Goal: Information Seeking & Learning: Learn about a topic

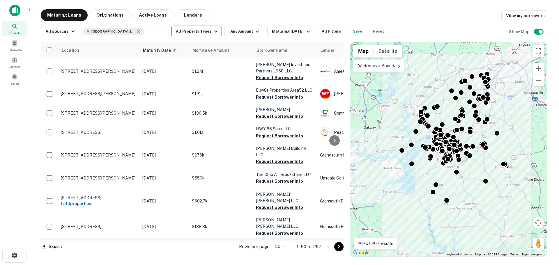
click at [190, 34] on button "All Property Types" at bounding box center [196, 32] width 51 height 12
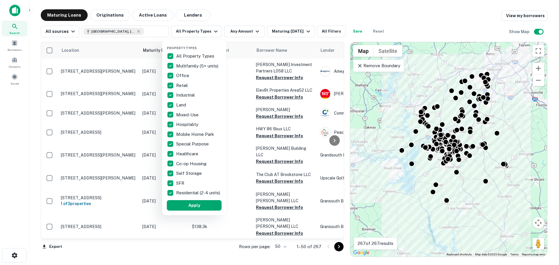
click at [185, 54] on p "All Property Types" at bounding box center [195, 56] width 39 height 7
click at [184, 76] on p "Office" at bounding box center [183, 75] width 14 height 7
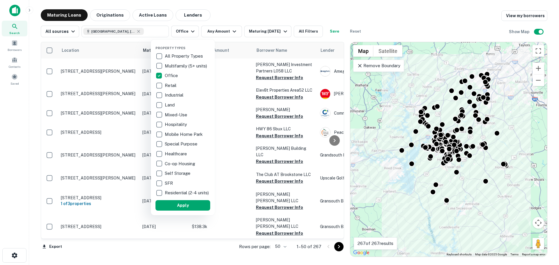
click at [187, 207] on button "Apply" at bounding box center [182, 205] width 55 height 10
click at [229, 13] on div at bounding box center [279, 132] width 559 height 265
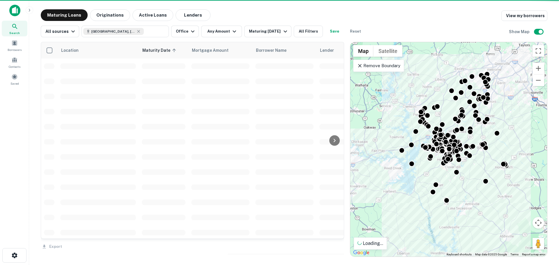
click at [259, 32] on div "Maturing [DATE]" at bounding box center [269, 31] width 40 height 7
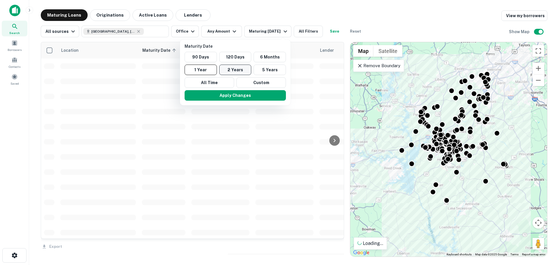
click at [235, 72] on button "2 Years" at bounding box center [235, 70] width 32 height 10
click at [235, 72] on button "2 Years" at bounding box center [238, 70] width 32 height 10
click at [241, 96] on button "Apply Changes" at bounding box center [238, 95] width 101 height 10
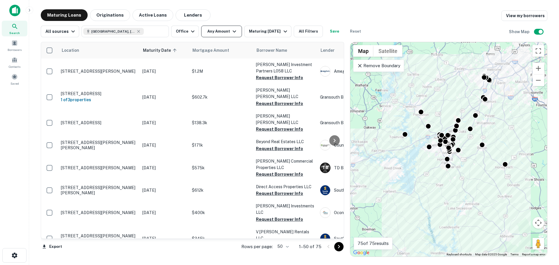
click at [231, 30] on icon "button" at bounding box center [234, 31] width 7 height 7
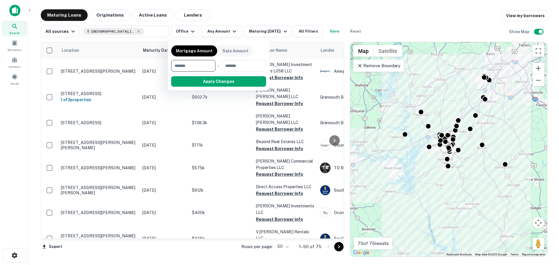
click at [308, 32] on div at bounding box center [279, 132] width 559 height 265
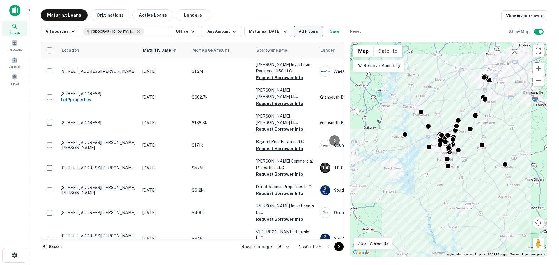
click at [313, 31] on button "All Filters" at bounding box center [308, 32] width 29 height 12
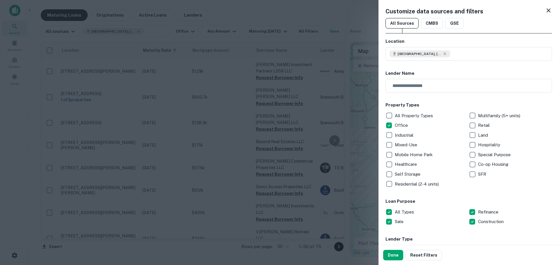
click at [545, 8] on icon at bounding box center [548, 10] width 7 height 7
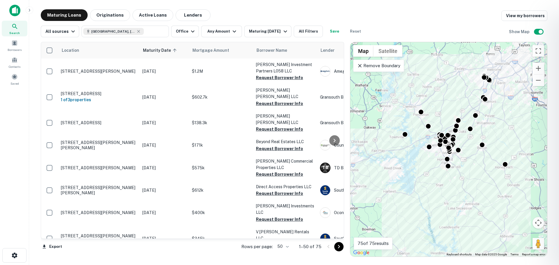
click at [360, 67] on div at bounding box center [279, 132] width 559 height 265
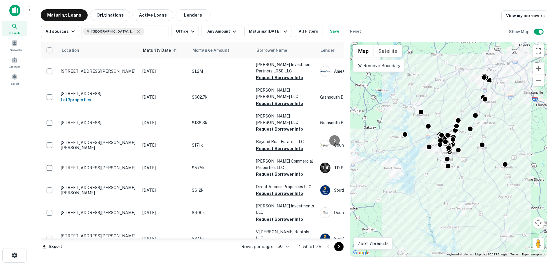
click at [359, 64] on icon at bounding box center [360, 66] width 6 height 6
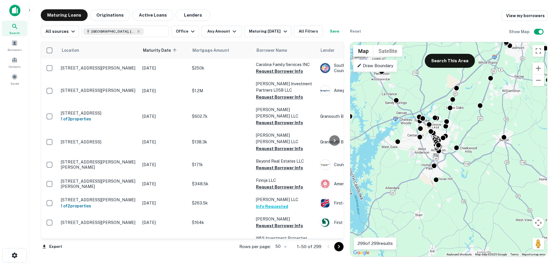
drag, startPoint x: 451, startPoint y: 144, endPoint x: 451, endPoint y: 158, distance: 14.3
click at [451, 158] on div "To activate drag with keyboard, press Alt + Enter. Once in keyboard drag state,…" at bounding box center [448, 149] width 197 height 215
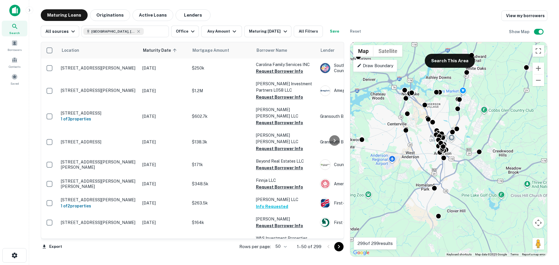
drag, startPoint x: 451, startPoint y: 158, endPoint x: 493, endPoint y: 193, distance: 54.6
click at [493, 193] on div "To activate drag with keyboard, press Alt + Enter. Once in keyboard drag state,…" at bounding box center [448, 149] width 197 height 215
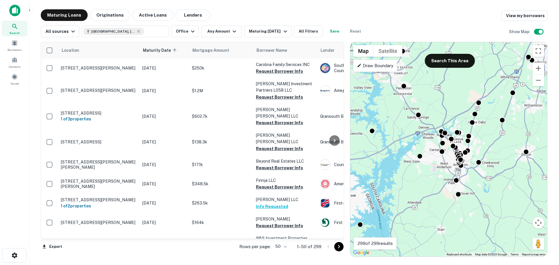
drag, startPoint x: 491, startPoint y: 192, endPoint x: 480, endPoint y: 177, distance: 18.6
click at [481, 179] on div "To activate drag with keyboard, press Alt + Enter. Once in keyboard drag state,…" at bounding box center [448, 149] width 197 height 215
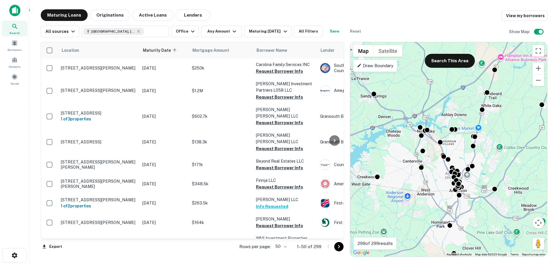
drag, startPoint x: 480, startPoint y: 177, endPoint x: 508, endPoint y: 231, distance: 60.8
click at [508, 231] on div "To activate drag with keyboard, press Alt + Enter. Once in keyboard drag state,…" at bounding box center [448, 149] width 197 height 215
click at [447, 65] on button "Search This Area" at bounding box center [450, 61] width 50 height 14
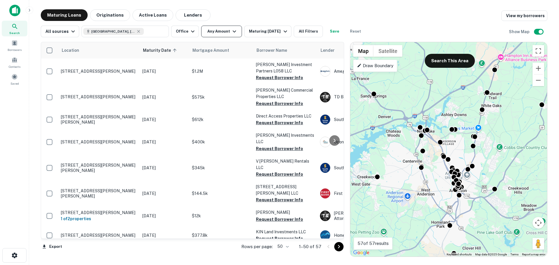
click at [207, 33] on button "Any Amount" at bounding box center [221, 32] width 41 height 12
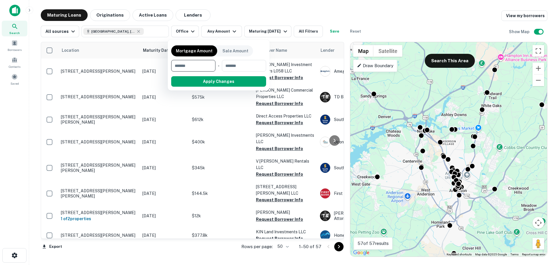
click at [195, 68] on input "number" at bounding box center [191, 66] width 40 height 12
type input "*******"
click at [205, 78] on button "Apply Changes" at bounding box center [229, 81] width 74 height 10
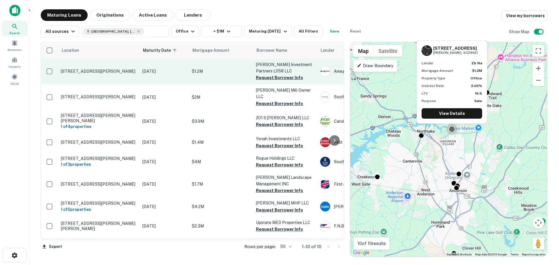
click at [89, 69] on p "[STREET_ADDRESS][PERSON_NAME]" at bounding box center [99, 71] width 76 height 5
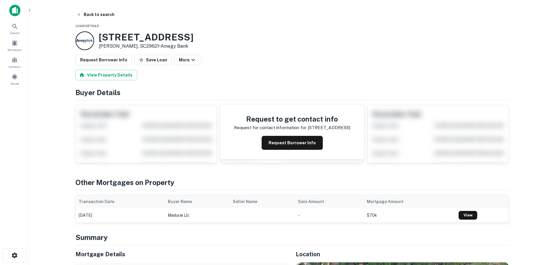
scroll to position [29, 0]
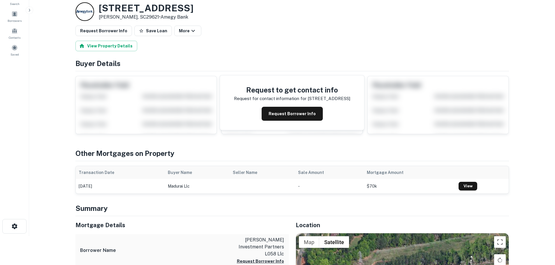
click at [154, 7] on h3 "[STREET_ADDRESS]" at bounding box center [146, 8] width 95 height 11
copy h3 "[STREET_ADDRESS]"
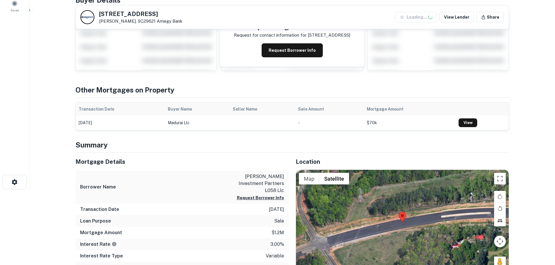
scroll to position [116, 0]
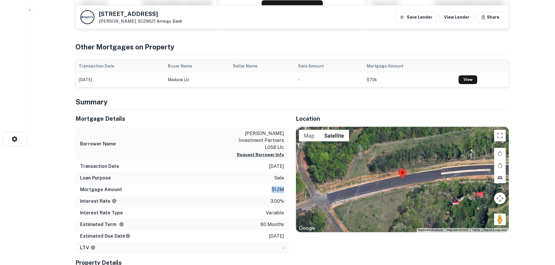
drag, startPoint x: 284, startPoint y: 183, endPoint x: 257, endPoint y: 183, distance: 26.8
click at [257, 184] on div "Mortgage Amount $1.2m" at bounding box center [181, 190] width 213 height 12
click at [55, 149] on html "Search Borrowers Contacts Saved Back to search [STREET_ADDRESS][PERSON_NAME] Am…" at bounding box center [277, 16] width 555 height 265
drag, startPoint x: 77, startPoint y: 181, endPoint x: 286, endPoint y: 184, distance: 208.5
click at [286, 184] on div "Mortgage Amount $1.2m" at bounding box center [181, 190] width 213 height 12
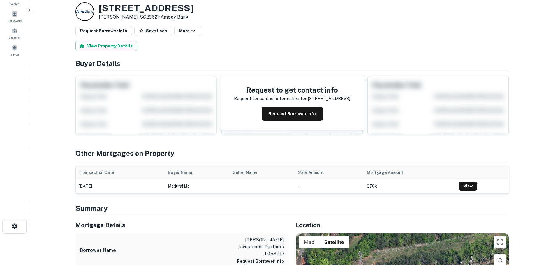
scroll to position [0, 0]
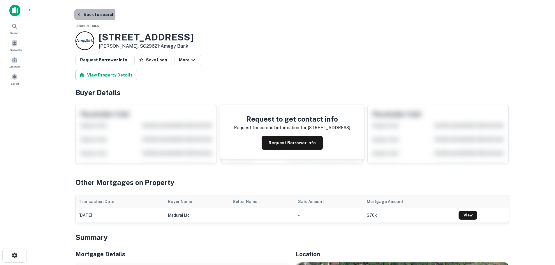
click at [80, 13] on icon "button" at bounding box center [79, 14] width 5 height 5
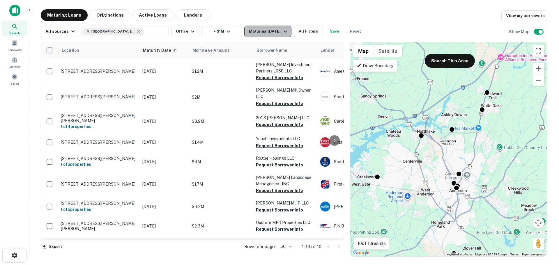
click at [252, 30] on div "Maturing [DATE]" at bounding box center [269, 31] width 40 height 7
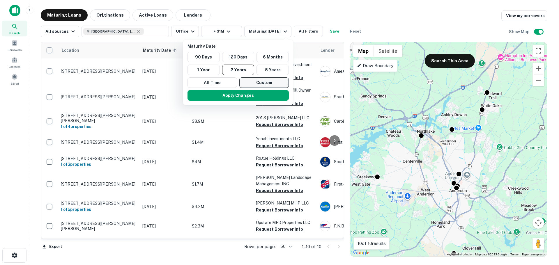
click at [246, 83] on button "Custom" at bounding box center [263, 82] width 49 height 10
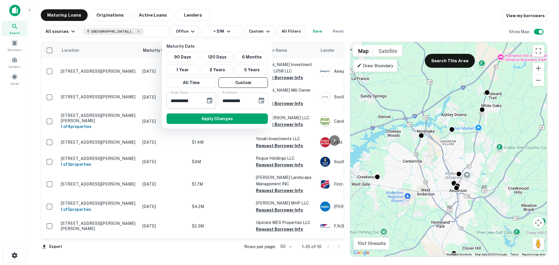
click at [209, 100] on icon "Choose date, selected date is Feb 16, 2025" at bounding box center [209, 100] width 7 height 7
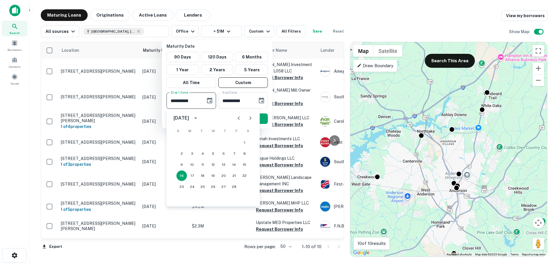
click at [238, 119] on icon "Previous month" at bounding box center [239, 117] width 2 height 3
click at [233, 141] on button "1" at bounding box center [234, 142] width 10 height 10
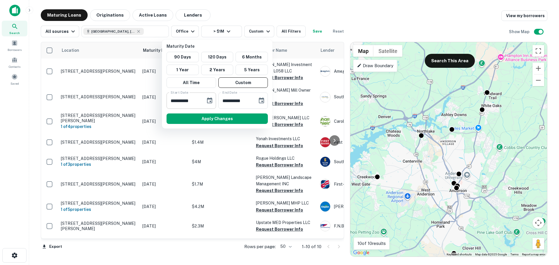
click at [211, 101] on icon "Choose date, selected date is Nov 1, 2024" at bounding box center [209, 101] width 5 height 6
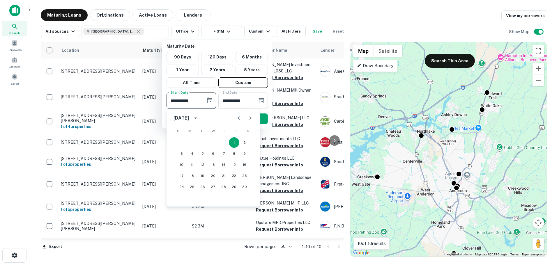
click at [246, 117] on button "Next month" at bounding box center [251, 118] width 12 height 12
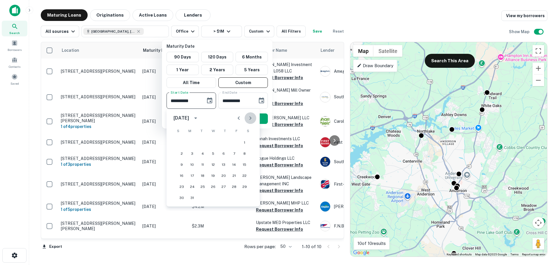
click at [246, 117] on button "Next month" at bounding box center [251, 118] width 12 height 12
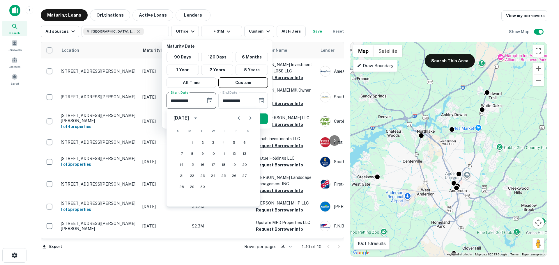
click at [246, 117] on button "Next month" at bounding box center [251, 118] width 12 height 12
click at [243, 142] on button "1" at bounding box center [244, 142] width 10 height 10
type input "**********"
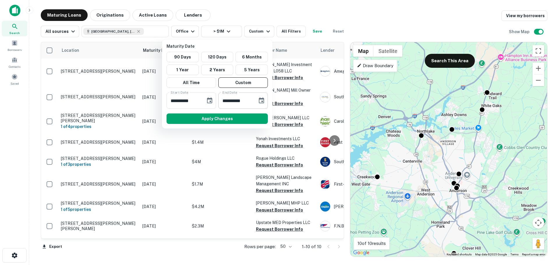
click at [261, 100] on icon "Choose date, selected date is Aug 15, 2025" at bounding box center [261, 100] width 7 height 7
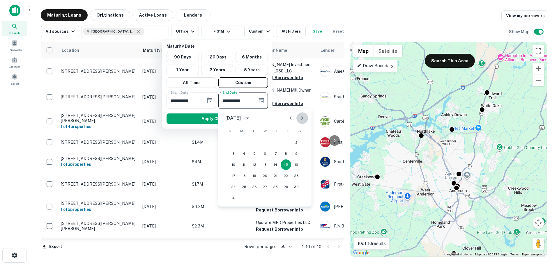
click at [299, 118] on icon "Next month" at bounding box center [302, 118] width 7 height 7
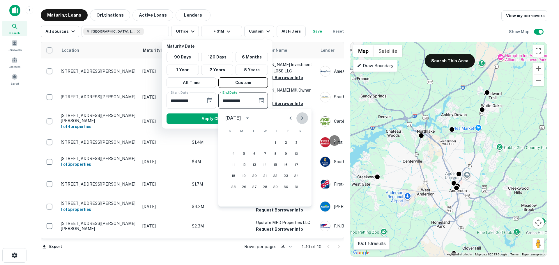
click at [299, 118] on icon "Next month" at bounding box center [302, 118] width 7 height 7
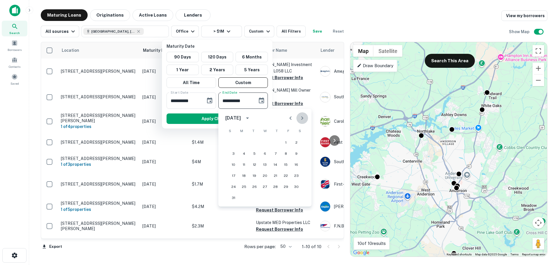
click at [299, 118] on icon "Next month" at bounding box center [302, 118] width 7 height 7
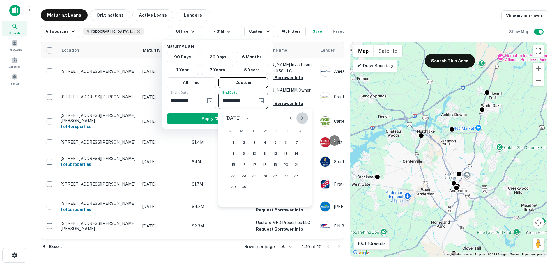
click at [299, 118] on icon "Next month" at bounding box center [302, 118] width 7 height 7
click at [299, 119] on icon "Next month" at bounding box center [302, 118] width 7 height 7
click at [300, 117] on icon "Next month" at bounding box center [302, 118] width 7 height 7
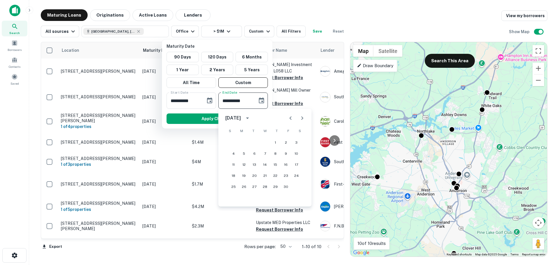
click at [300, 117] on icon "Next month" at bounding box center [302, 118] width 7 height 7
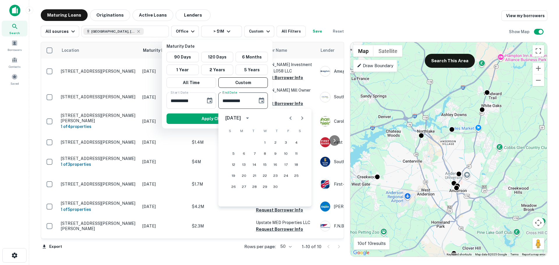
click at [300, 117] on icon "Next month" at bounding box center [302, 118] width 7 height 7
click at [289, 187] on button "31" at bounding box center [286, 187] width 10 height 10
type input "**********"
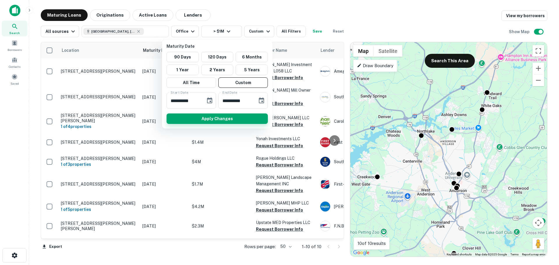
click at [241, 117] on button "Apply Changes" at bounding box center [217, 119] width 101 height 10
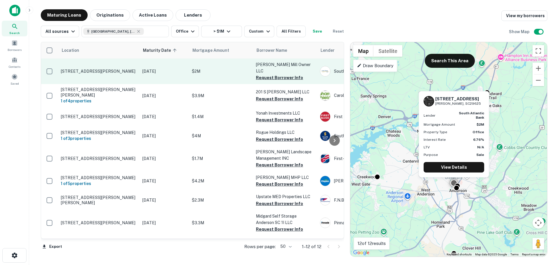
click at [86, 65] on td "[STREET_ADDRESS][PERSON_NAME]" at bounding box center [99, 72] width 82 height 26
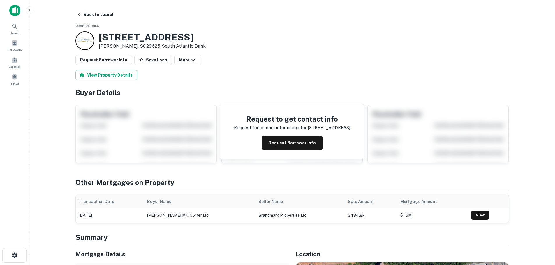
click at [125, 40] on h3 "[STREET_ADDRESS]" at bounding box center [152, 37] width 107 height 11
copy h3 "[STREET_ADDRESS]"
click at [85, 14] on button "Back to search" at bounding box center [95, 14] width 43 height 10
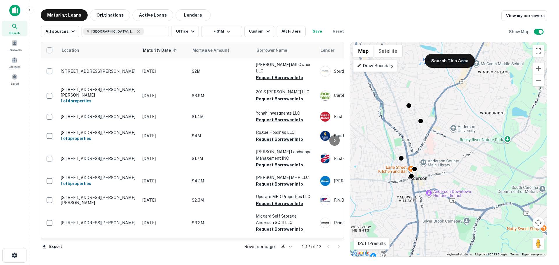
click at [414, 179] on div "To activate drag with keyboard, press Alt + Enter. Once in keyboard drag state,…" at bounding box center [448, 149] width 197 height 215
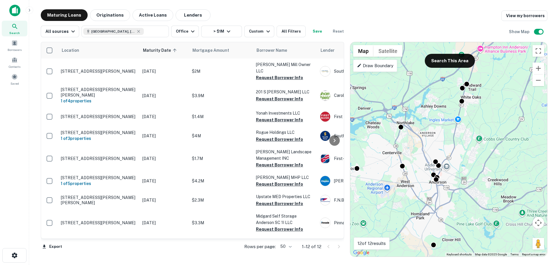
drag, startPoint x: 401, startPoint y: 220, endPoint x: 432, endPoint y: 197, distance: 38.5
click at [432, 197] on div "To activate drag with keyboard, press Alt + Enter. Once in keyboard drag state,…" at bounding box center [448, 149] width 197 height 215
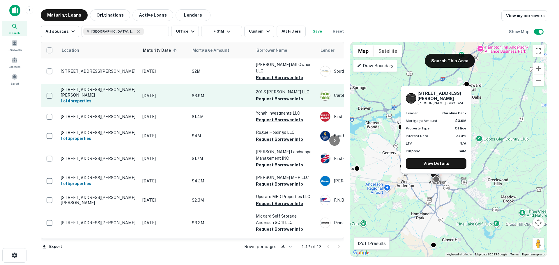
click at [107, 87] on p "[STREET_ADDRESS][PERSON_NAME][PERSON_NAME]" at bounding box center [99, 92] width 76 height 10
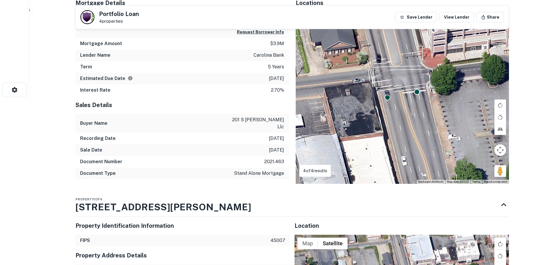
scroll to position [175, 0]
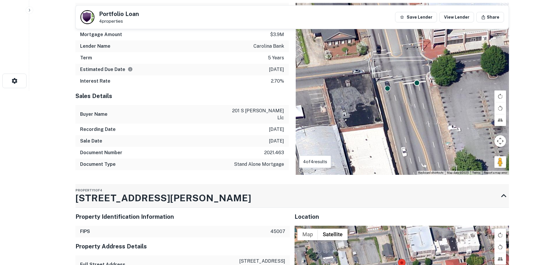
click at [123, 191] on h3 "[STREET_ADDRESS][PERSON_NAME]" at bounding box center [163, 198] width 176 height 14
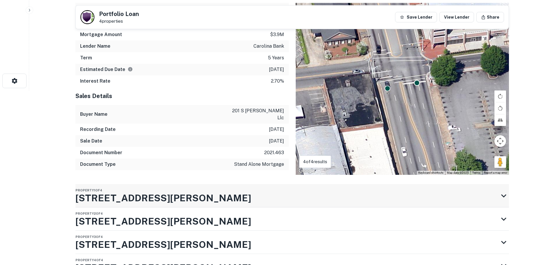
drag, startPoint x: 72, startPoint y: 186, endPoint x: 135, endPoint y: 179, distance: 64.2
click at [132, 186] on div "Back to search Portfolio Loan 4 properties Save Lender View Lender Share Buyer …" at bounding box center [291, 70] width 447 height 471
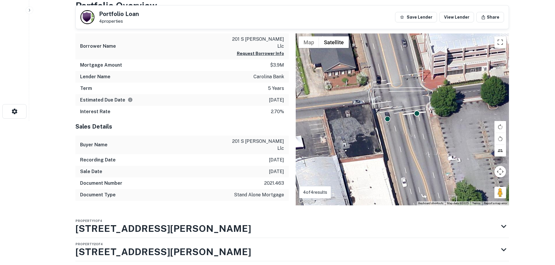
scroll to position [0, 0]
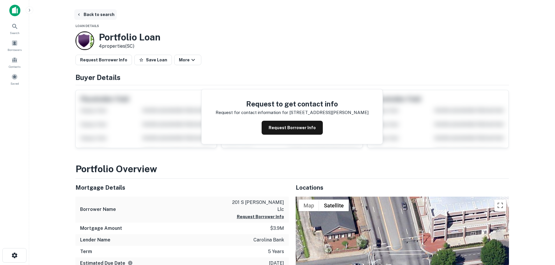
click at [91, 15] on button "Back to search" at bounding box center [95, 14] width 43 height 10
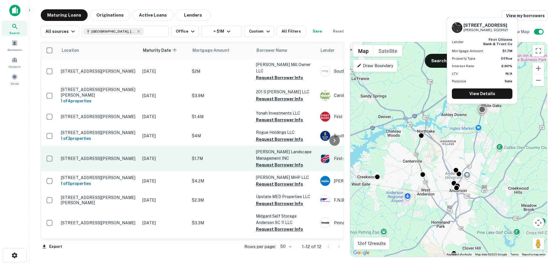
click at [120, 146] on td "[STREET_ADDRESS][PERSON_NAME]" at bounding box center [99, 159] width 82 height 26
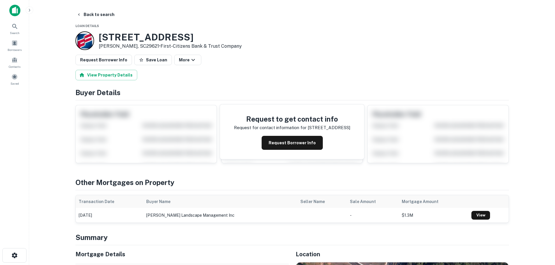
drag, startPoint x: 191, startPoint y: 40, endPoint x: 100, endPoint y: 40, distance: 90.8
click at [100, 40] on h3 "[STREET_ADDRESS]" at bounding box center [170, 37] width 143 height 11
copy h3 "[STREET_ADDRESS]"
click at [96, 11] on button "Back to search" at bounding box center [95, 14] width 43 height 10
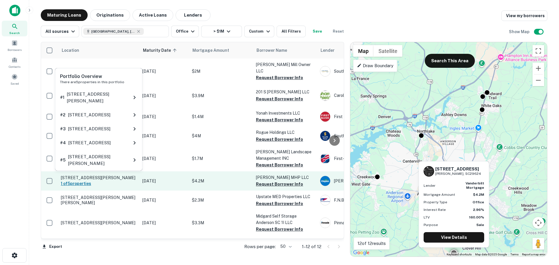
click at [121, 181] on h6 "1 of 5 properties" at bounding box center [99, 184] width 76 height 6
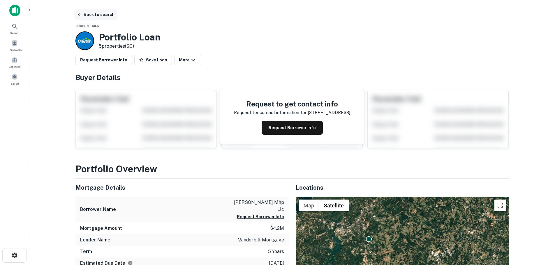
click at [86, 10] on button "Back to search" at bounding box center [95, 14] width 43 height 10
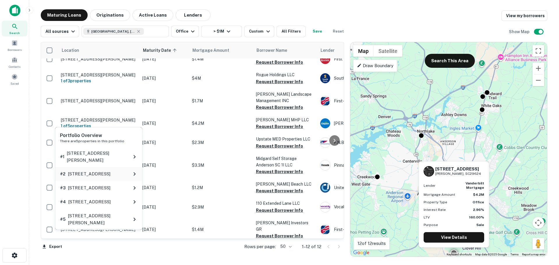
scroll to position [58, 0]
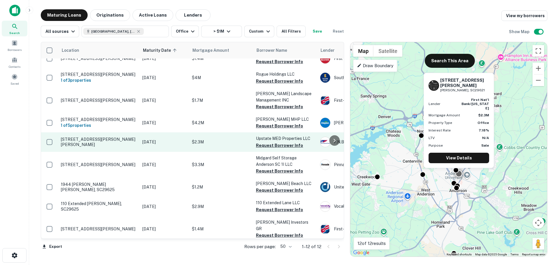
click at [115, 137] on p "[STREET_ADDRESS][PERSON_NAME][PERSON_NAME]" at bounding box center [99, 142] width 76 height 10
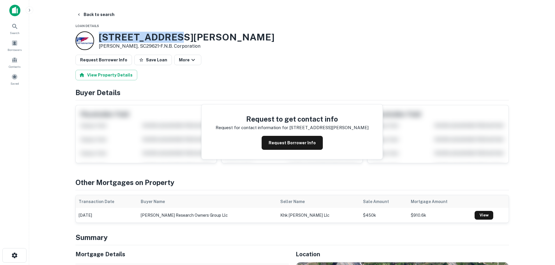
drag, startPoint x: 168, startPoint y: 35, endPoint x: 99, endPoint y: 37, distance: 69.6
click at [99, 37] on h3 "[STREET_ADDRESS][PERSON_NAME]" at bounding box center [187, 37] width 176 height 11
copy h3 "[STREET_ADDRESS][PERSON_NAME]"
click at [80, 15] on icon "button" at bounding box center [79, 14] width 5 height 5
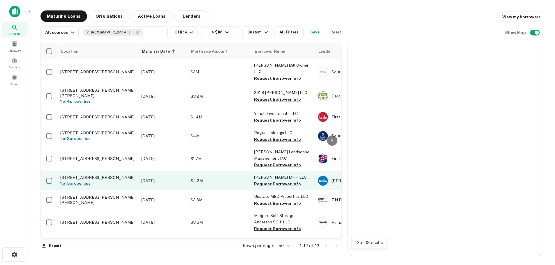
scroll to position [58, 0]
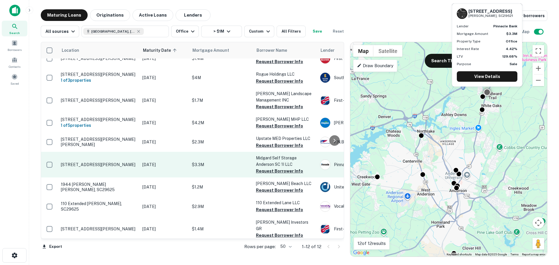
click at [90, 162] on p "[STREET_ADDRESS][PERSON_NAME]" at bounding box center [99, 164] width 76 height 5
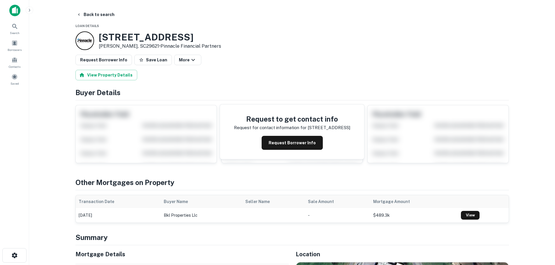
click at [113, 37] on h3 "[STREET_ADDRESS]" at bounding box center [160, 37] width 122 height 11
copy h3 "[STREET_ADDRESS]"
click at [82, 16] on button "Back to search" at bounding box center [95, 14] width 43 height 10
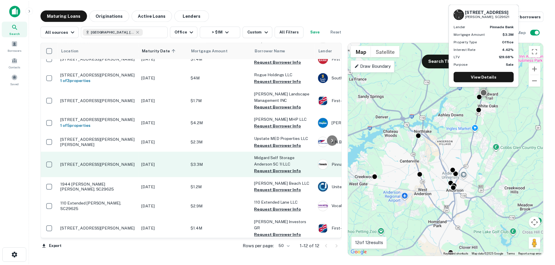
scroll to position [79, 0]
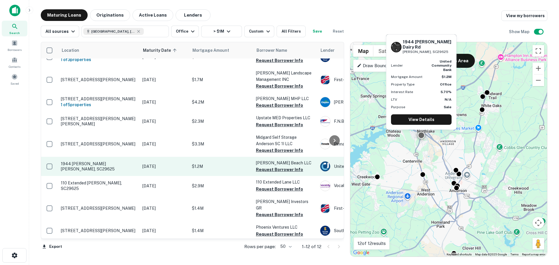
click at [96, 161] on p "1944 [PERSON_NAME] [PERSON_NAME], SC29625" at bounding box center [99, 166] width 76 height 10
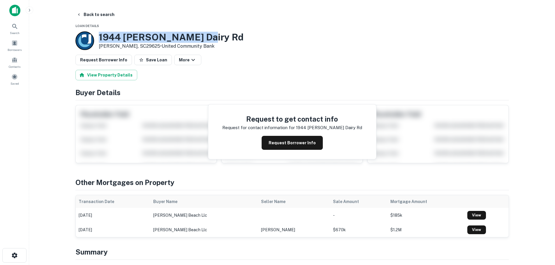
drag, startPoint x: 208, startPoint y: 38, endPoint x: 96, endPoint y: 39, distance: 112.4
click at [96, 39] on div "1944 Pearman Dairy Rd Anderson, SC29625 • United Community Bank" at bounding box center [291, 40] width 433 height 19
copy div "1944 Pearman Dairy Rd"
drag, startPoint x: 222, startPoint y: 35, endPoint x: 100, endPoint y: 40, distance: 122.7
click at [100, 40] on div "1944 Pearman Dairy Rd Anderson, SC29625 • United Community Bank" at bounding box center [291, 40] width 433 height 19
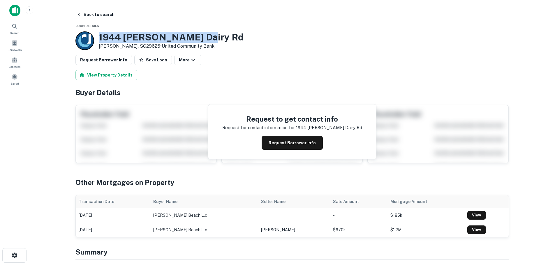
copy h3 "1944 Pearman Dairy Rd"
click at [79, 15] on icon "button" at bounding box center [79, 14] width 5 height 5
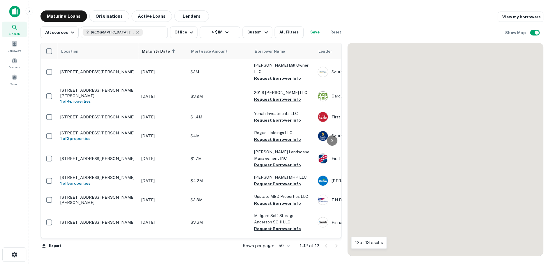
scroll to position [79, 0]
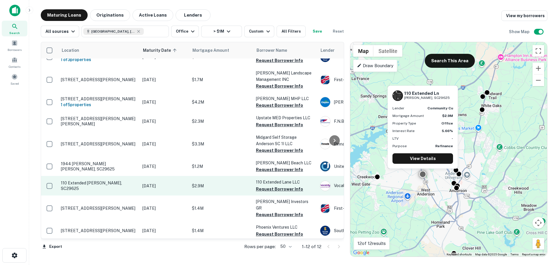
click at [114, 181] on p "110 Extended [PERSON_NAME], SC29625" at bounding box center [99, 186] width 76 height 10
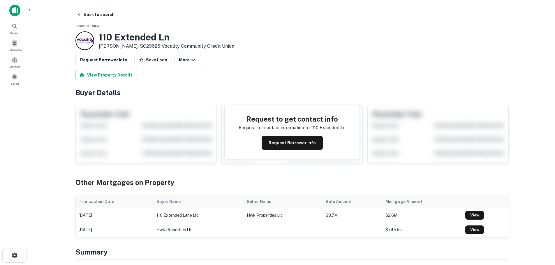
click at [149, 38] on h3 "110 Extended Ln" at bounding box center [166, 37] width 135 height 11
copy h3 "110 Extended Ln"
click at [95, 15] on button "Back to search" at bounding box center [95, 14] width 43 height 10
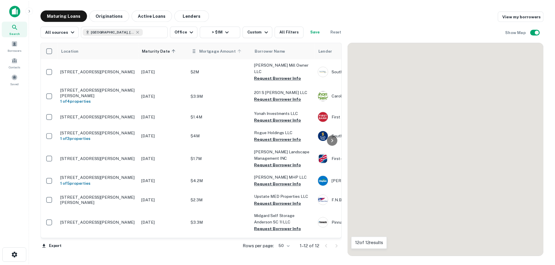
scroll to position [79, 0]
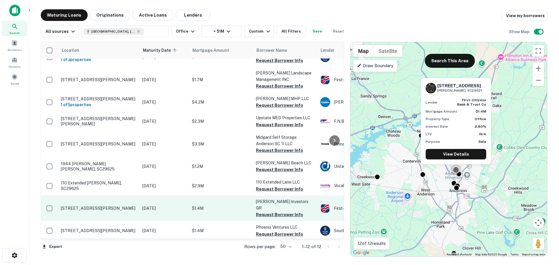
click at [98, 206] on p "[STREET_ADDRESS][PERSON_NAME]" at bounding box center [99, 208] width 76 height 5
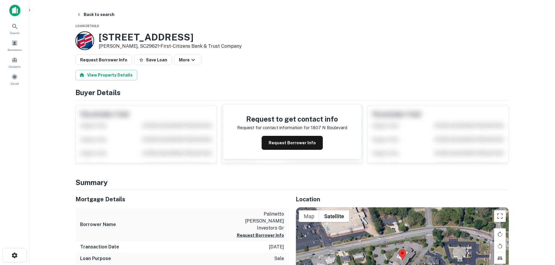
click at [150, 36] on h3 "1807 N Boulevard" at bounding box center [170, 37] width 143 height 11
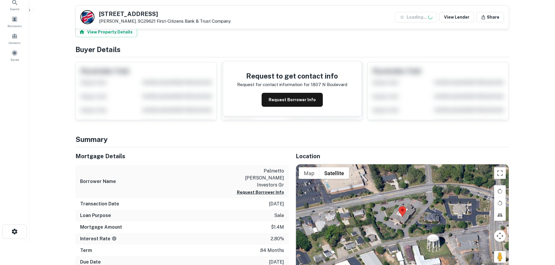
scroll to position [87, 0]
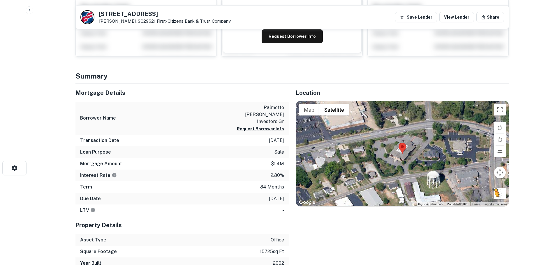
copy h3 "1807 N Boulevard"
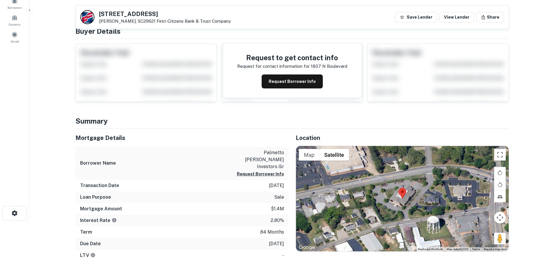
scroll to position [0, 0]
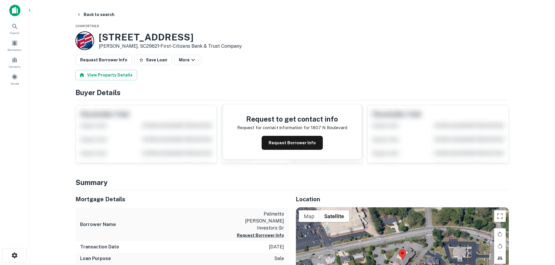
click at [160, 43] on h3 "1807 N Boulevard" at bounding box center [170, 37] width 143 height 11
click at [159, 37] on h3 "1807 N Boulevard" at bounding box center [170, 37] width 143 height 11
copy h3 "1807 N Boulevard"
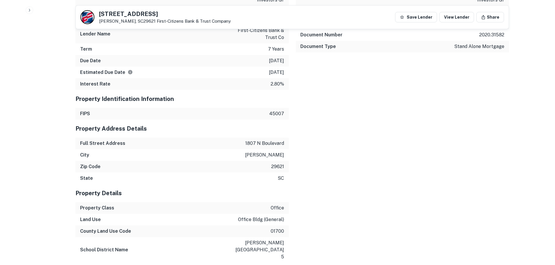
scroll to position [495, 0]
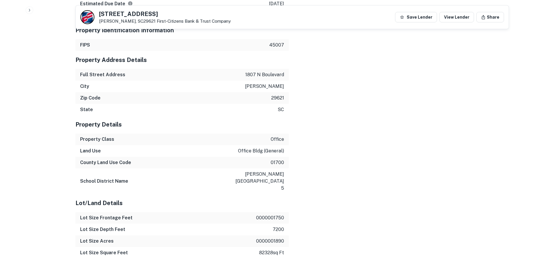
click at [276, 136] on p "office" at bounding box center [277, 139] width 13 height 7
click at [273, 148] on p "office bldg (general)" at bounding box center [261, 151] width 46 height 7
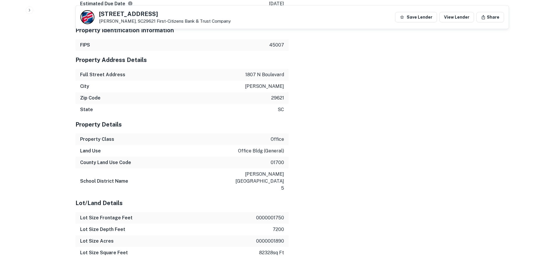
click at [274, 159] on p "01700" at bounding box center [277, 162] width 13 height 7
click at [269, 171] on p "[PERSON_NAME][GEOGRAPHIC_DATA] 5" at bounding box center [257, 181] width 52 height 21
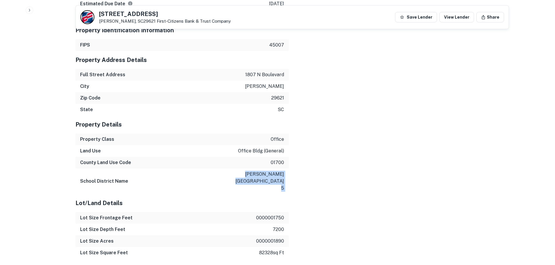
click at [269, 171] on p "[PERSON_NAME][GEOGRAPHIC_DATA] 5" at bounding box center [257, 181] width 52 height 21
click at [273, 171] on p "[PERSON_NAME][GEOGRAPHIC_DATA] 5" at bounding box center [257, 181] width 52 height 21
click at [267, 169] on div "School District Name anderson school district 5" at bounding box center [181, 182] width 213 height 26
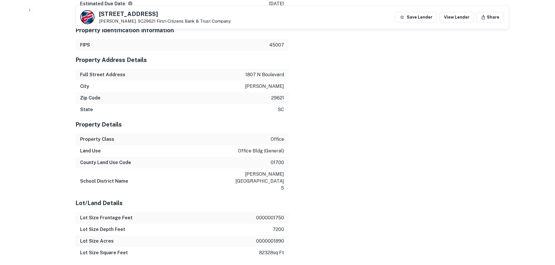
click at [269, 171] on p "[PERSON_NAME][GEOGRAPHIC_DATA] 5" at bounding box center [257, 181] width 52 height 21
click at [271, 171] on p "[PERSON_NAME][GEOGRAPHIC_DATA] 5" at bounding box center [257, 181] width 52 height 21
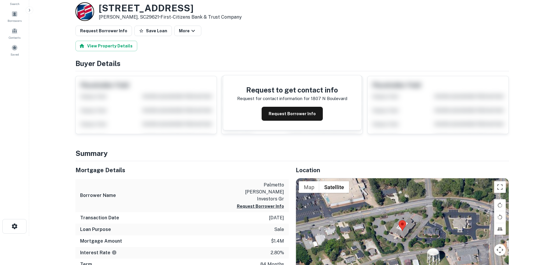
scroll to position [146, 0]
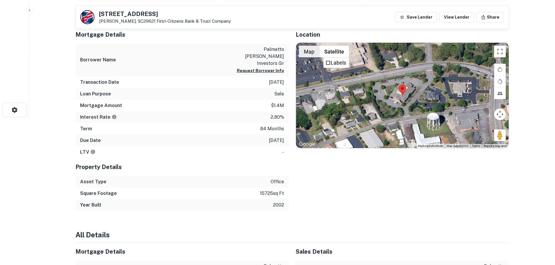
click at [310, 51] on button "Map" at bounding box center [309, 52] width 20 height 12
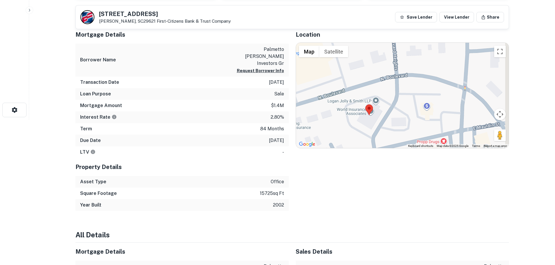
drag, startPoint x: 417, startPoint y: 76, endPoint x: 383, endPoint y: 97, distance: 39.2
click at [383, 97] on div at bounding box center [402, 95] width 213 height 105
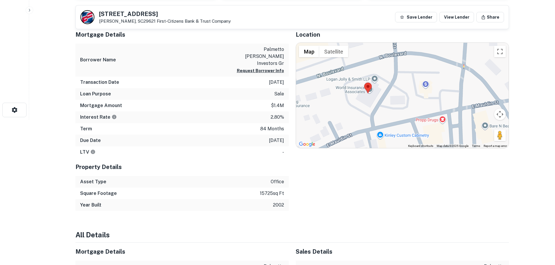
drag, startPoint x: 372, startPoint y: 85, endPoint x: 367, endPoint y: 112, distance: 27.2
click at [367, 112] on div at bounding box center [402, 95] width 213 height 105
click at [332, 54] on button "Satellite" at bounding box center [333, 52] width 29 height 12
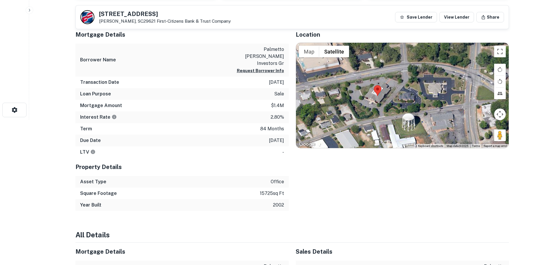
drag, startPoint x: 358, startPoint y: 107, endPoint x: 388, endPoint y: 108, distance: 29.4
click at [375, 110] on div at bounding box center [402, 95] width 213 height 105
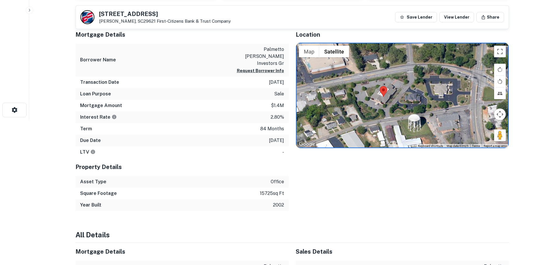
scroll to position [0, 0]
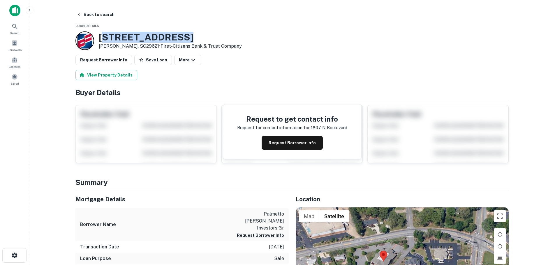
drag, startPoint x: 101, startPoint y: 37, endPoint x: 185, endPoint y: 39, distance: 84.2
click at [185, 39] on h3 "1807 N Boulevard" at bounding box center [170, 37] width 143 height 11
copy h3 "807 N Boulevard"
click at [183, 35] on h3 "1807 N Boulevard" at bounding box center [170, 37] width 143 height 11
drag, startPoint x: 185, startPoint y: 37, endPoint x: 100, endPoint y: 38, distance: 85.3
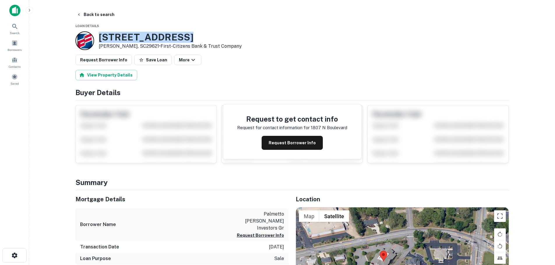
click at [100, 38] on h3 "1807 N Boulevard" at bounding box center [170, 37] width 143 height 11
copy h3 "1807 N Boulevard"
click at [103, 16] on button "Back to search" at bounding box center [95, 14] width 43 height 10
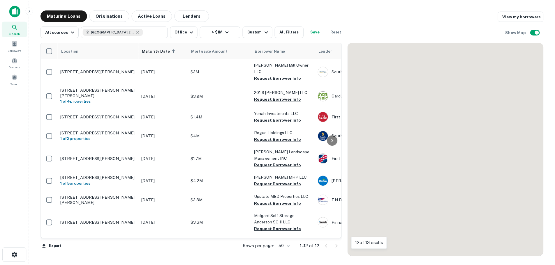
scroll to position [79, 0]
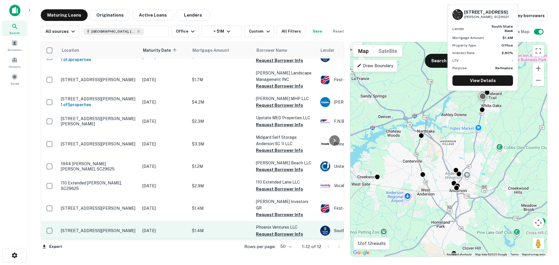
click at [105, 228] on p "[STREET_ADDRESS][PERSON_NAME]" at bounding box center [99, 230] width 76 height 5
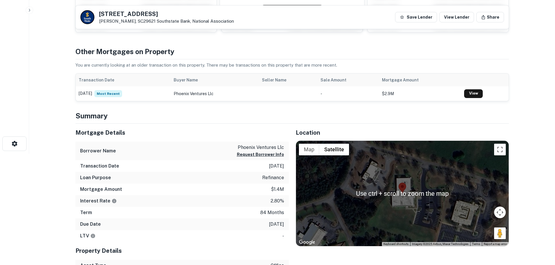
scroll to position [116, 0]
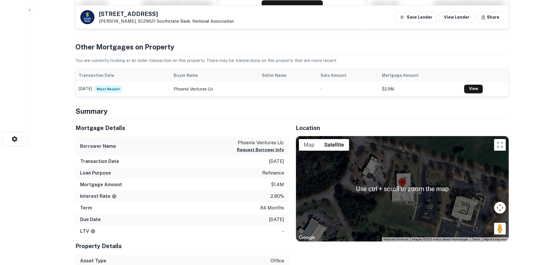
click at [413, 211] on div at bounding box center [402, 188] width 213 height 105
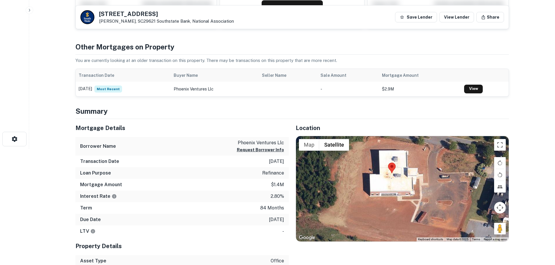
click at [410, 195] on div at bounding box center [402, 188] width 213 height 105
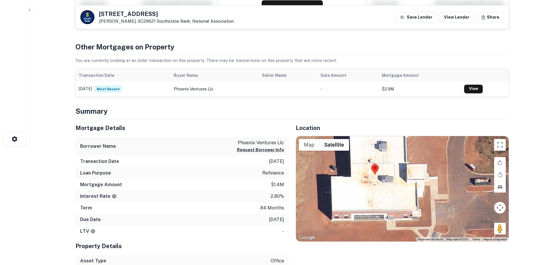
drag, startPoint x: 409, startPoint y: 195, endPoint x: 411, endPoint y: 219, distance: 23.6
click at [411, 219] on div at bounding box center [402, 188] width 213 height 105
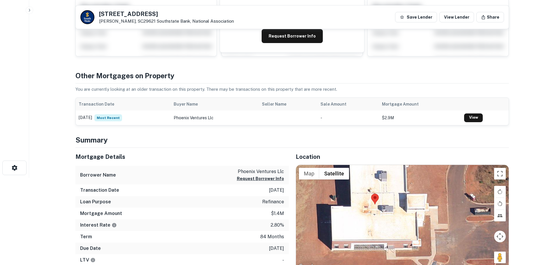
scroll to position [0, 0]
